Goal: Use online tool/utility: Utilize a website feature to perform a specific function

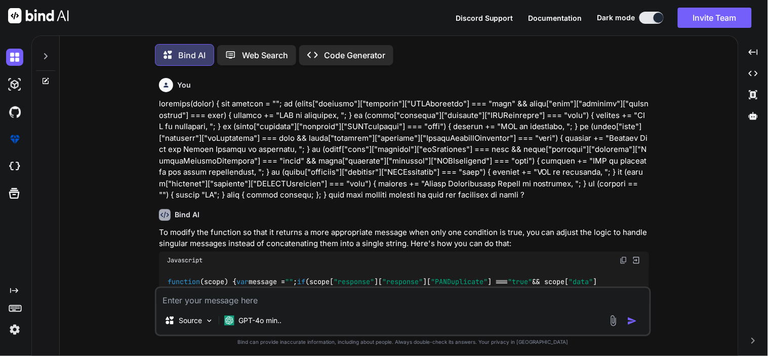
type textarea "x"
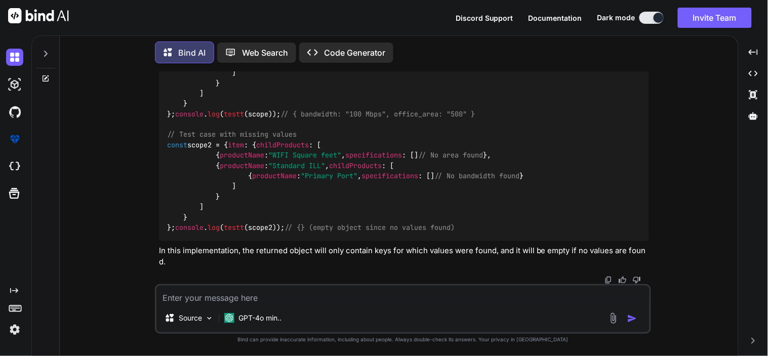
scroll to position [4404, 0]
click at [261, 302] on textarea at bounding box center [402, 295] width 493 height 18
paste textarea "let lovname = { "Hola":"holaaa" } let key = "Hola" const obj = { lovname[key] |…"
type textarea "let lovname = { "Hola":"holaaa" } let key = "Hola" const obj = { lovname[key] |…"
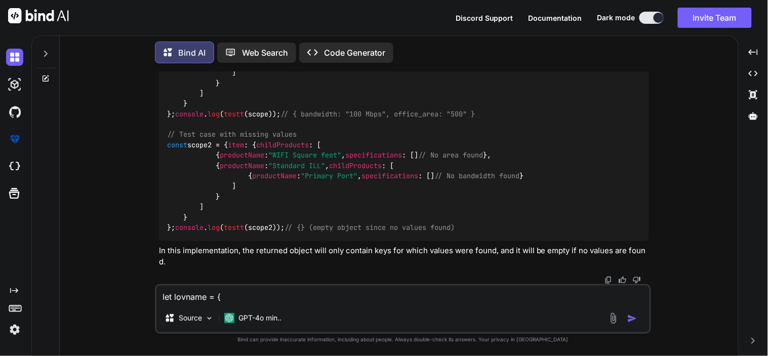
type textarea "x"
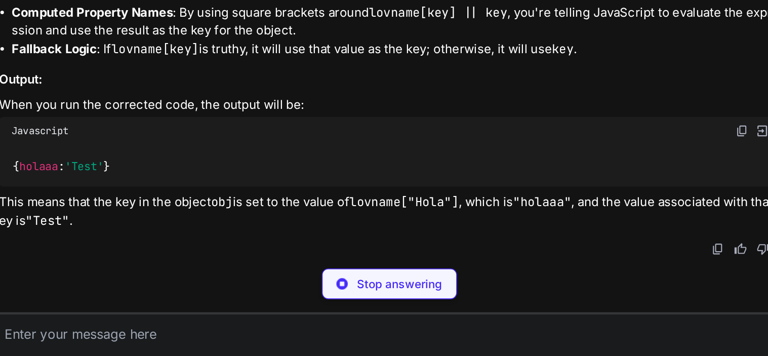
scroll to position [5014, 0]
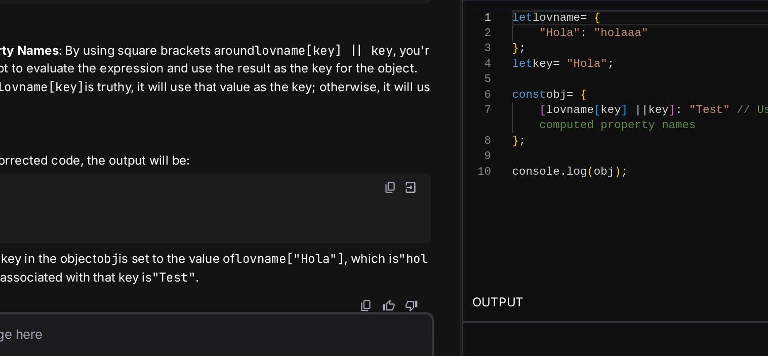
type textarea "x"
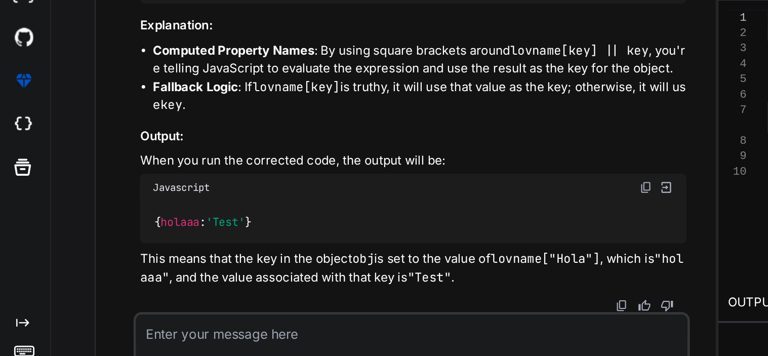
scroll to position [5092, 0]
